Goal: Task Accomplishment & Management: Complete application form

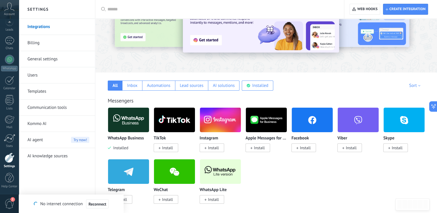
scroll to position [6, 0]
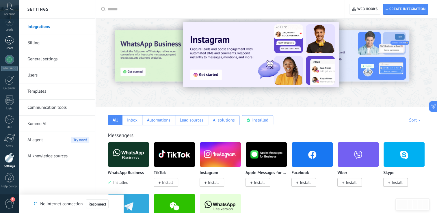
click at [11, 37] on div "1" at bounding box center [9, 40] width 9 height 8
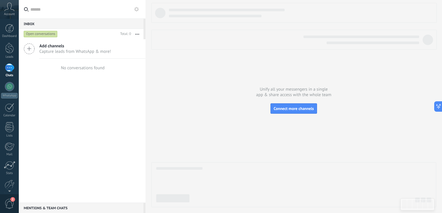
click at [5, 68] on div "1" at bounding box center [9, 68] width 9 height 8
click at [9, 29] on div at bounding box center [9, 28] width 9 height 9
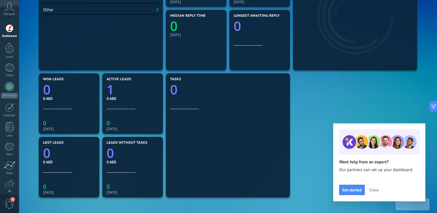
scroll to position [196, 0]
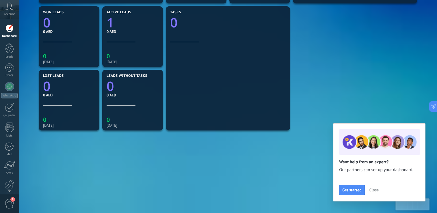
click at [373, 189] on span "Close" at bounding box center [374, 190] width 9 height 4
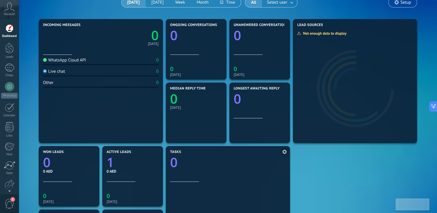
scroll to position [0, 0]
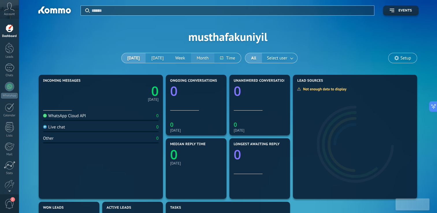
click at [211, 62] on button "Month" at bounding box center [202, 58] width 23 height 10
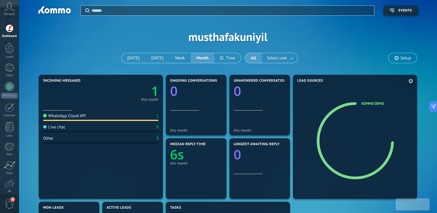
click at [350, 143] on icon at bounding box center [358, 141] width 36 height 33
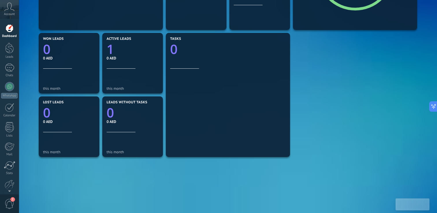
scroll to position [196, 0]
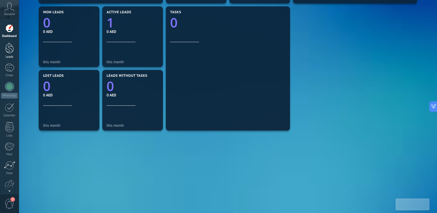
click at [13, 53] on link "Leads" at bounding box center [9, 51] width 19 height 16
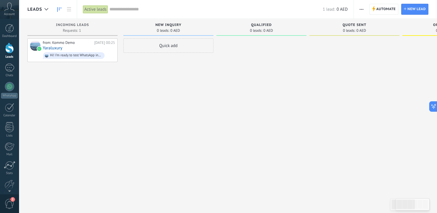
click at [112, 92] on div "from: Kommo Demo [DATE] 00:25 Yaraluxury Hi! I’m ready to test WhatsApp in [GEO…" at bounding box center [72, 107] width 90 height 138
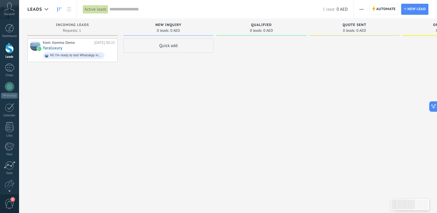
click at [112, 92] on div "from: Kommo Demo [DATE] 00:25 Yaraluxury Hi! I’m ready to test WhatsApp in [GEO…" at bounding box center [72, 107] width 90 height 138
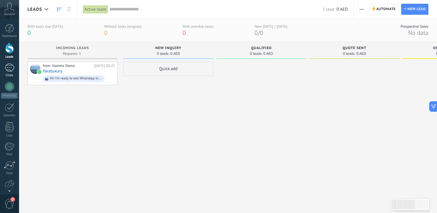
click at [12, 68] on div "1" at bounding box center [9, 68] width 9 height 8
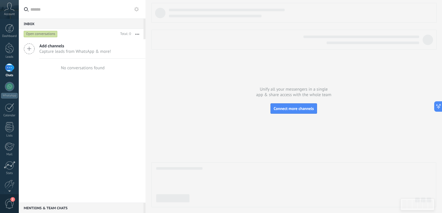
click at [44, 34] on div "Open conversations" at bounding box center [41, 34] width 34 height 7
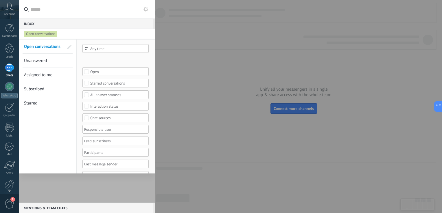
click at [194, 71] on div at bounding box center [221, 106] width 442 height 213
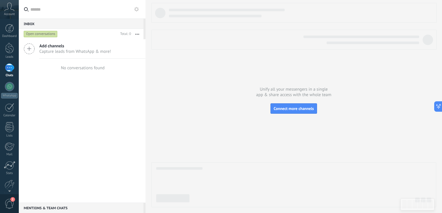
scroll to position [13, 0]
click at [10, 204] on span "2" at bounding box center [10, 204] width 10 height 10
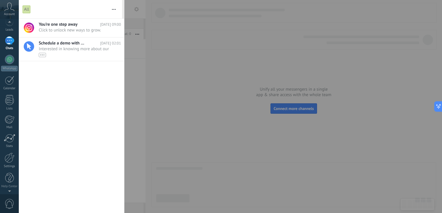
scroll to position [0, 0]
click at [118, 177] on div "You’re one step away [DATE] 09:00 Click to unlock new ways to grow. ••• Schedul…" at bounding box center [71, 116] width 105 height 194
click at [168, 80] on div at bounding box center [221, 106] width 442 height 213
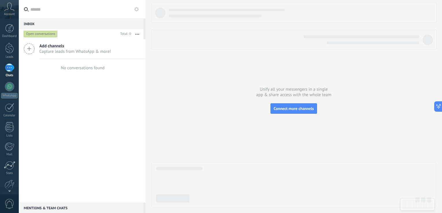
click at [10, 69] on div "1" at bounding box center [9, 68] width 9 height 8
click at [12, 91] on link "WhatsApp" at bounding box center [9, 90] width 19 height 16
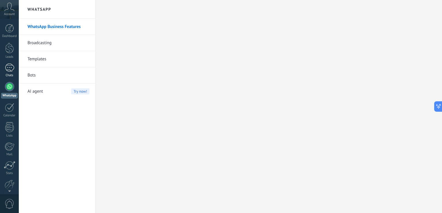
click at [6, 73] on link "Chats" at bounding box center [9, 71] width 19 height 14
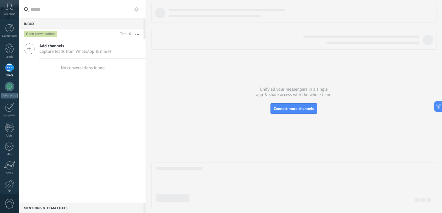
click at [91, 19] on div "Inbox 0" at bounding box center [81, 23] width 125 height 10
click at [138, 35] on button "button" at bounding box center [137, 34] width 12 height 10
click at [12, 86] on div at bounding box center [9, 86] width 9 height 9
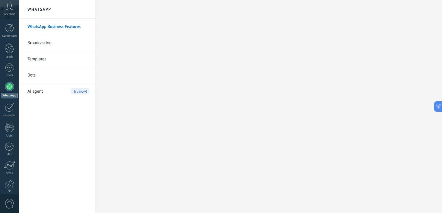
click at [48, 61] on link "Templates" at bounding box center [58, 59] width 62 height 16
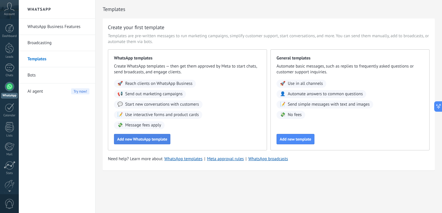
click at [147, 140] on span "Add new WhatsApp template" at bounding box center [142, 139] width 50 height 4
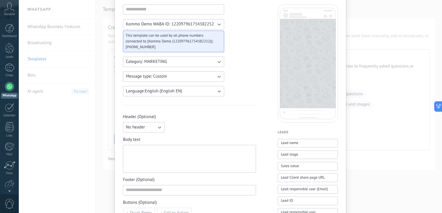
scroll to position [40, 0]
click at [214, 64] on button "Category: MARKETING" at bounding box center [173, 61] width 101 height 10
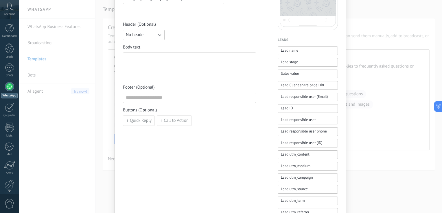
scroll to position [130, 0]
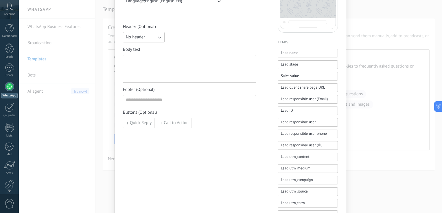
click at [187, 66] on div at bounding box center [189, 69] width 127 height 23
click at [192, 100] on input at bounding box center [189, 99] width 133 height 9
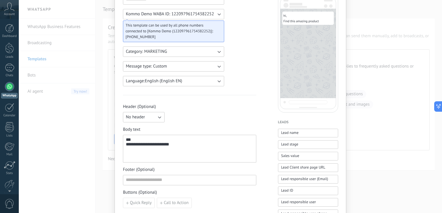
scroll to position [51, 0]
click at [291, 133] on span "Lead name" at bounding box center [289, 133] width 17 height 6
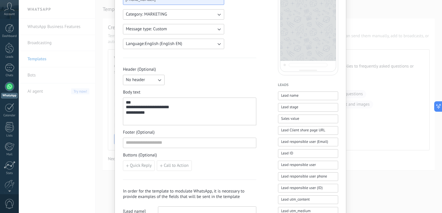
scroll to position [88, 0]
click at [294, 119] on span "Sales value" at bounding box center [290, 119] width 18 height 6
click at [298, 127] on button "Lead Client share page URL" at bounding box center [308, 130] width 60 height 9
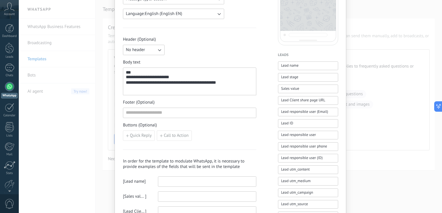
scroll to position [119, 0]
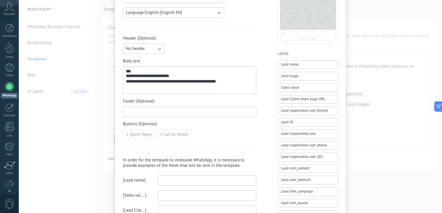
click at [238, 111] on input at bounding box center [189, 111] width 133 height 9
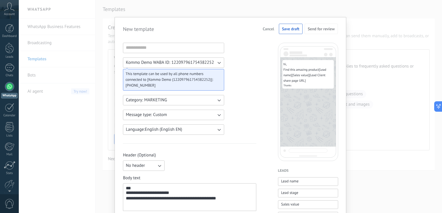
scroll to position [0, 0]
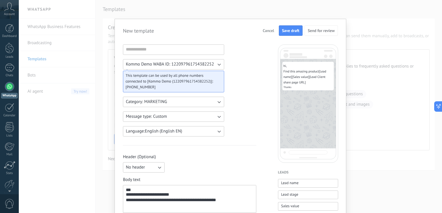
type input "******"
click at [291, 27] on button "Save draft" at bounding box center [291, 30] width 24 height 10
click at [208, 46] on input at bounding box center [173, 49] width 101 height 9
type input "****"
click at [298, 31] on button "Save draft" at bounding box center [291, 30] width 24 height 10
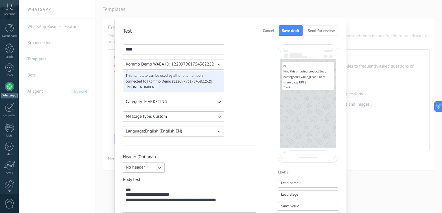
click at [290, 31] on span "Save draft" at bounding box center [290, 31] width 17 height 4
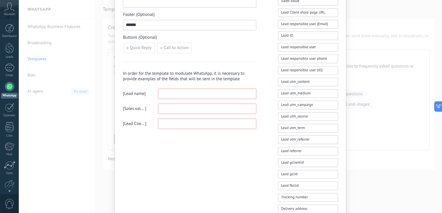
scroll to position [203, 0]
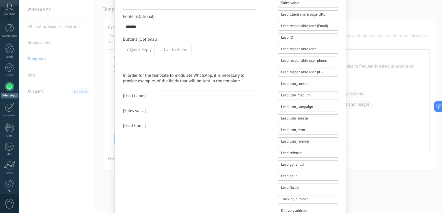
click at [188, 94] on input at bounding box center [207, 95] width 98 height 9
type input "*"
type input "*****"
click at [171, 106] on input at bounding box center [207, 110] width 98 height 9
type input "***"
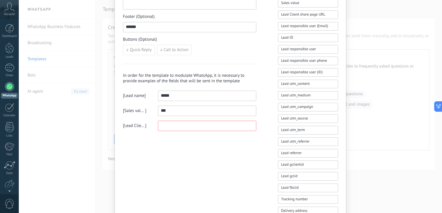
click at [172, 121] on input at bounding box center [207, 125] width 98 height 9
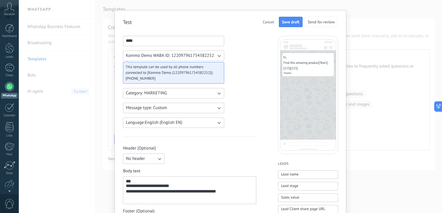
scroll to position [0, 0]
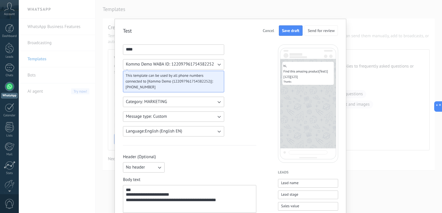
type input "***"
click at [293, 35] on button "Save draft" at bounding box center [291, 30] width 24 height 10
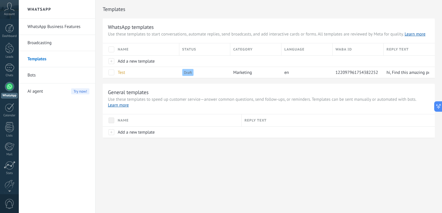
click at [50, 42] on link "Broadcasting" at bounding box center [58, 43] width 62 height 16
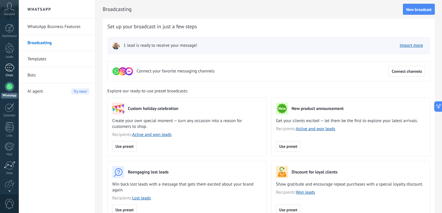
click at [9, 68] on div at bounding box center [9, 68] width 9 height 8
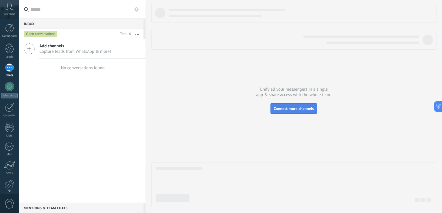
click at [277, 110] on span "Connect more channels" at bounding box center [293, 108] width 40 height 5
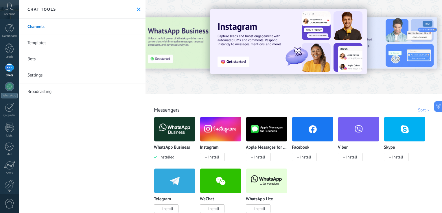
click at [75, 40] on link "Templates" at bounding box center [82, 43] width 127 height 16
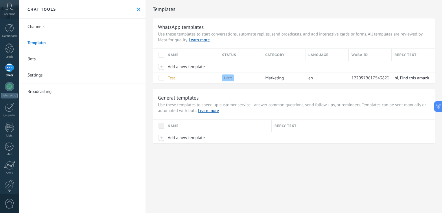
click at [138, 10] on button at bounding box center [138, 9] width 5 height 5
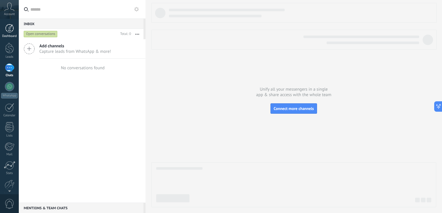
click at [8, 33] on link "Dashboard" at bounding box center [9, 31] width 19 height 14
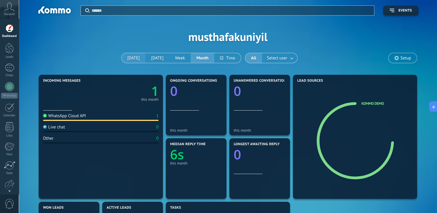
click at [131, 56] on button "[DATE]" at bounding box center [134, 58] width 24 height 10
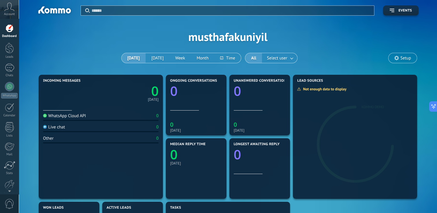
click at [14, 12] on div "Account" at bounding box center [9, 9] width 19 height 19
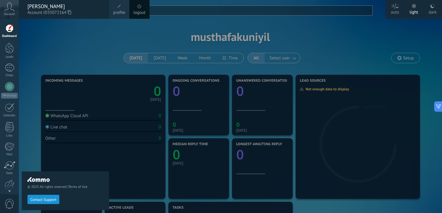
click at [398, 43] on div at bounding box center [240, 106] width 442 height 213
